Goal: Transaction & Acquisition: Subscribe to service/newsletter

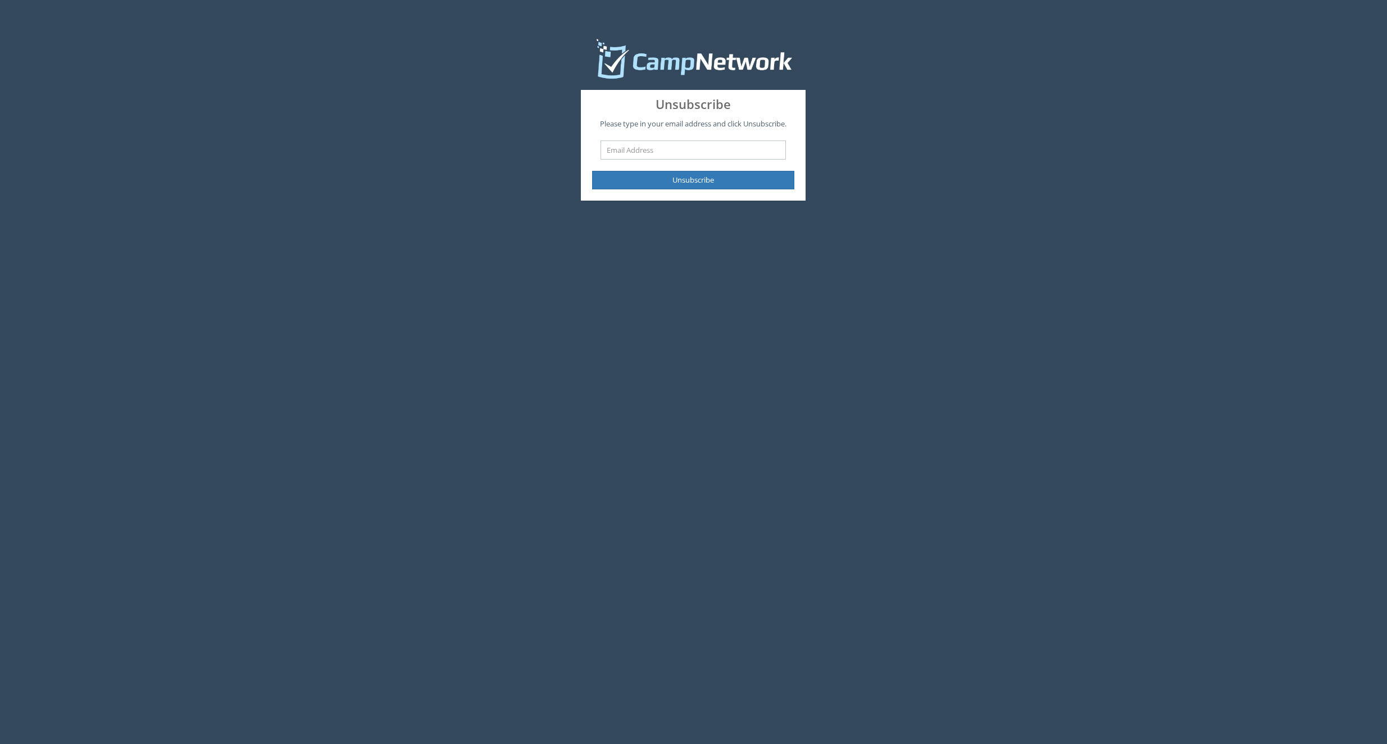
click at [642, 152] on input "text" at bounding box center [693, 149] width 185 height 19
type input "[PERSON_NAME][DOMAIN_NAME][EMAIL_ADDRESS][PERSON_NAME][DOMAIN_NAME]"
click at [726, 260] on main "Unsubscribe Please type in your email address and click Unsubscribe. [PERSON_NA…" at bounding box center [693, 372] width 1387 height 744
click at [704, 180] on button "Unsubscribe" at bounding box center [693, 180] width 202 height 19
